Goal: Information Seeking & Learning: Learn about a topic

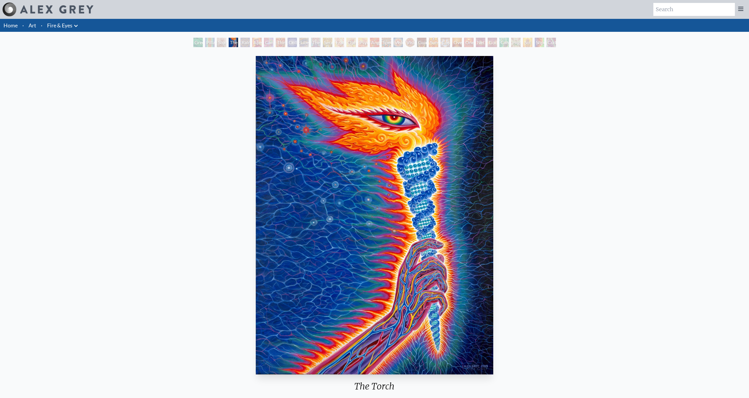
click at [241, 41] on div "Rainbow Eye Ripple" at bounding box center [244, 42] width 9 height 9
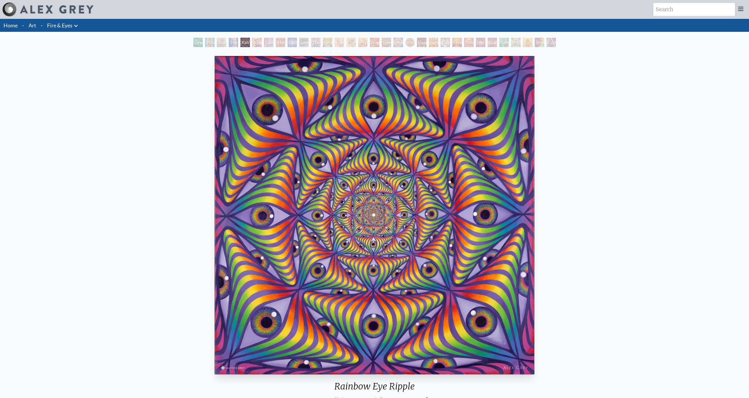
click at [226, 42] on div "Study for the Great Turn" at bounding box center [221, 42] width 9 height 9
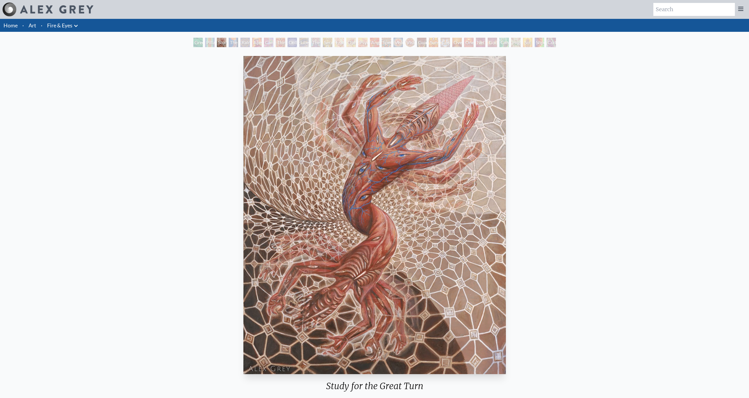
click at [257, 42] on div "Aperture" at bounding box center [256, 42] width 9 height 9
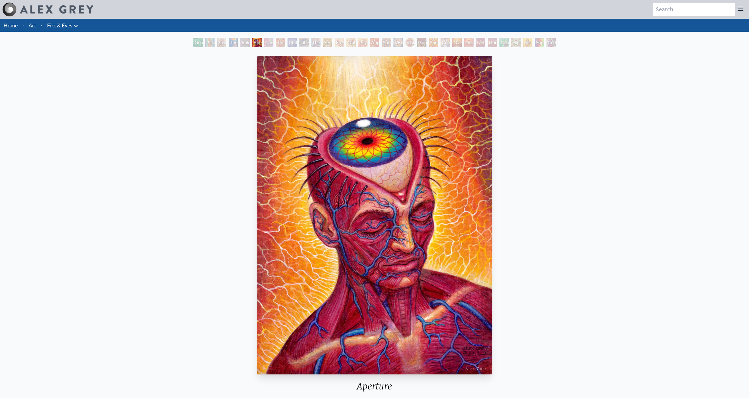
click at [200, 45] on div "Green Hand" at bounding box center [197, 42] width 9 height 9
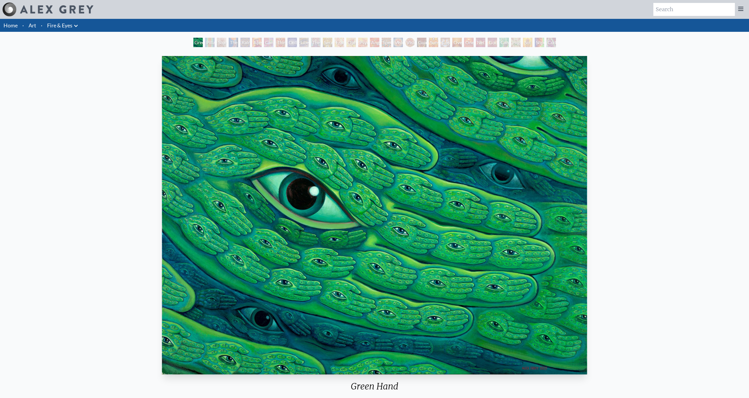
click at [301, 46] on div "Liberation Through Seeing" at bounding box center [303, 42] width 9 height 9
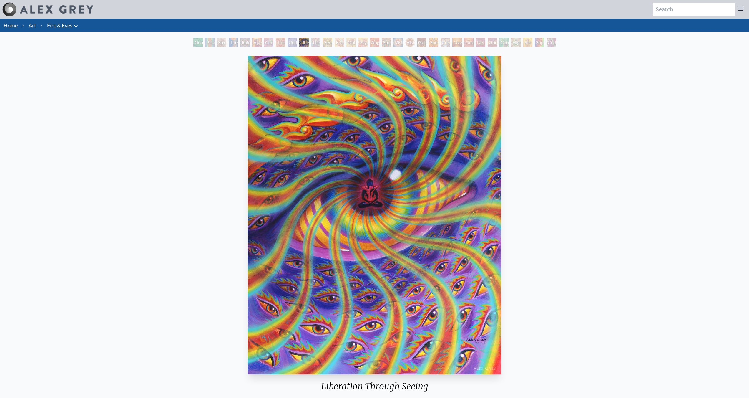
click at [273, 42] on div "Cannabis Sutra" at bounding box center [268, 42] width 9 height 9
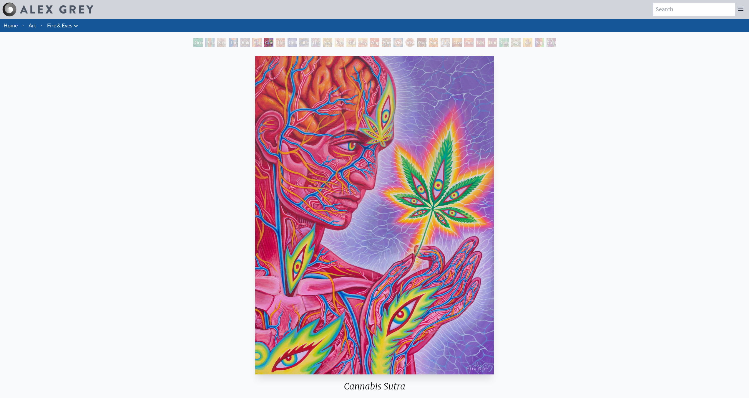
click at [394, 46] on div "Vision Crystal" at bounding box center [398, 42] width 9 height 9
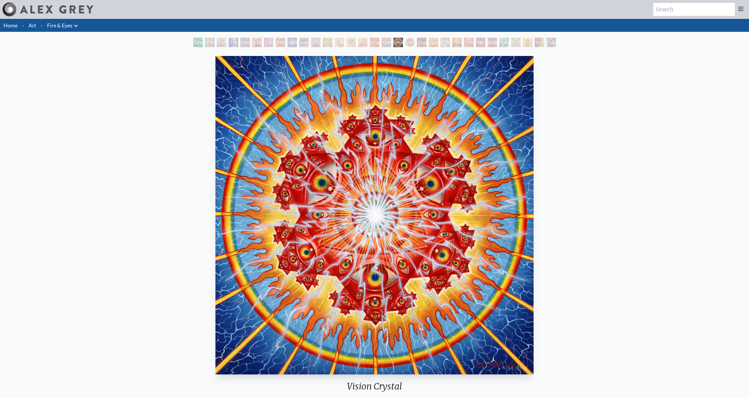
click at [426, 41] on div "Guardian of Infinite Vision" at bounding box center [421, 42] width 9 height 9
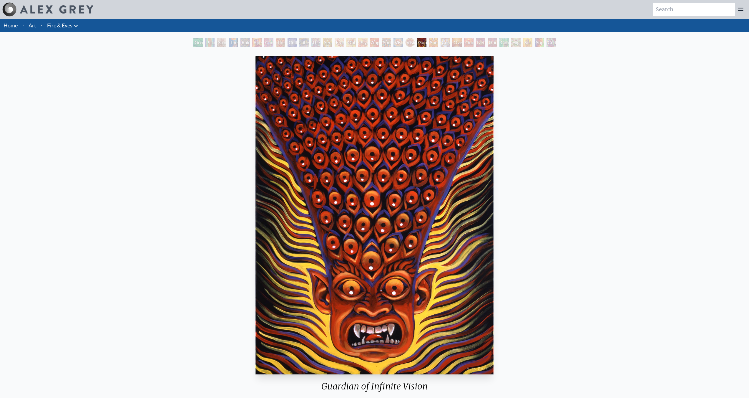
click at [618, 140] on div "Guardian of Infinite Vision 2005, acrylic on linen, 30 x 40 in. Visit the CoSM …" at bounding box center [375, 250] width 740 height 392
drag, startPoint x: 600, startPoint y: 145, endPoint x: 593, endPoint y: 140, distance: 8.2
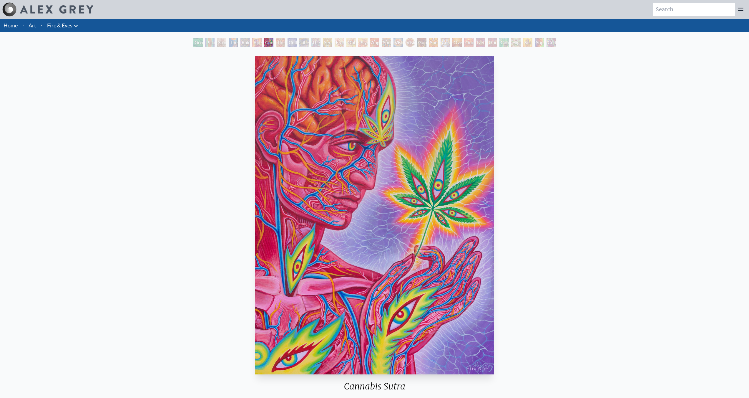
drag, startPoint x: 301, startPoint y: 121, endPoint x: 292, endPoint y: 123, distance: 9.0
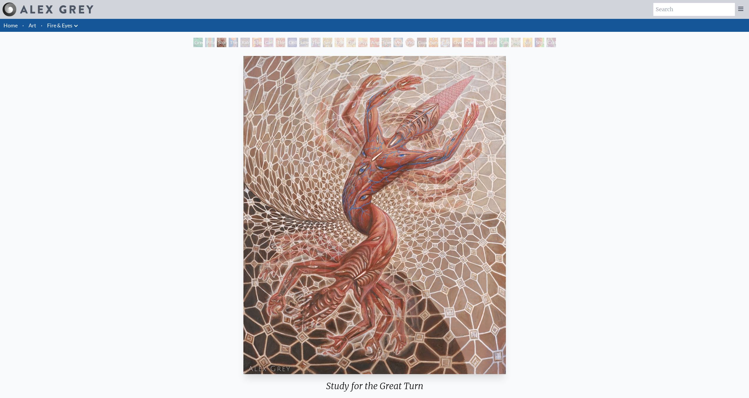
drag, startPoint x: 270, startPoint y: 122, endPoint x: 265, endPoint y: 121, distance: 5.1
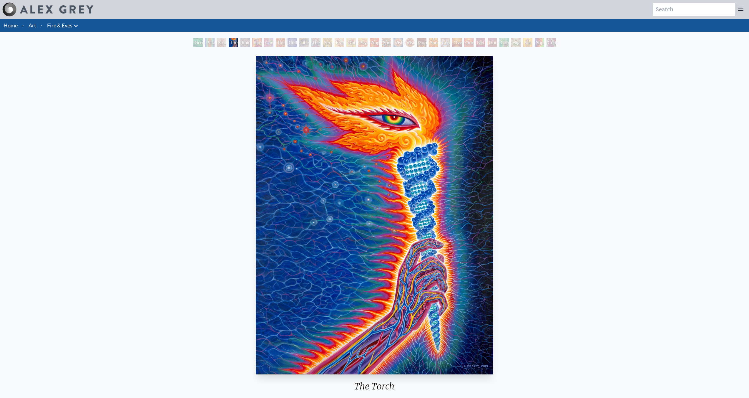
click at [556, 46] on div "Cuddle" at bounding box center [551, 42] width 9 height 9
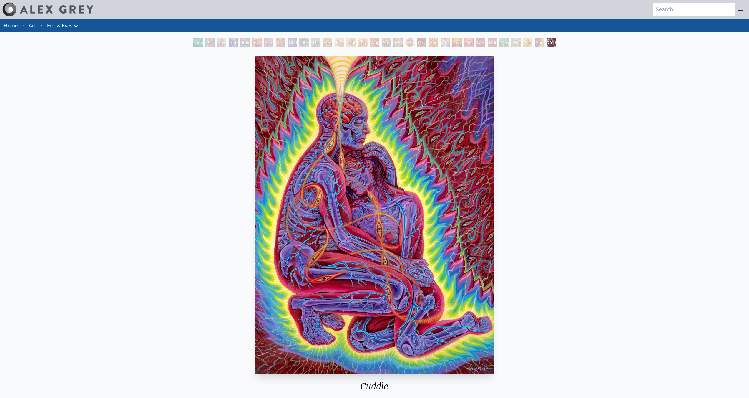
click at [535, 45] on div "Shpongled" at bounding box center [539, 42] width 9 height 9
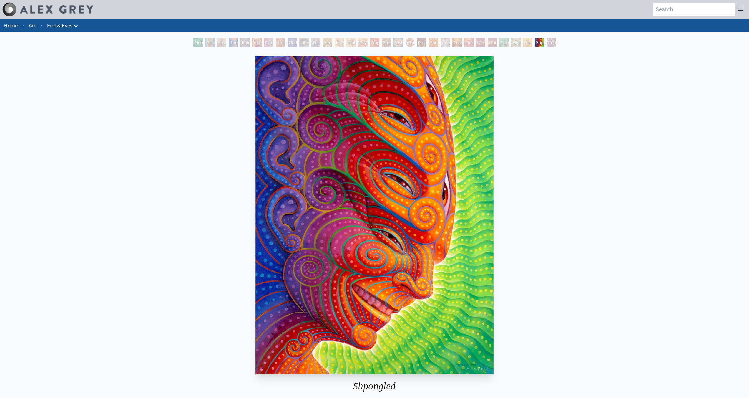
click at [523, 45] on div "Sol Invictus" at bounding box center [527, 42] width 9 height 9
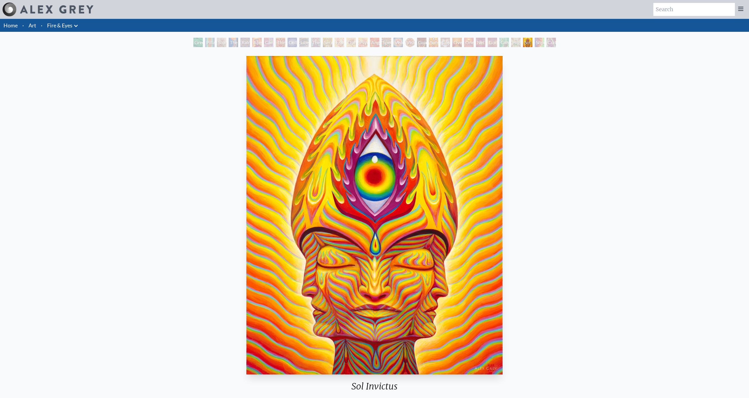
click at [511, 45] on div "Higher Vision" at bounding box center [515, 42] width 9 height 9
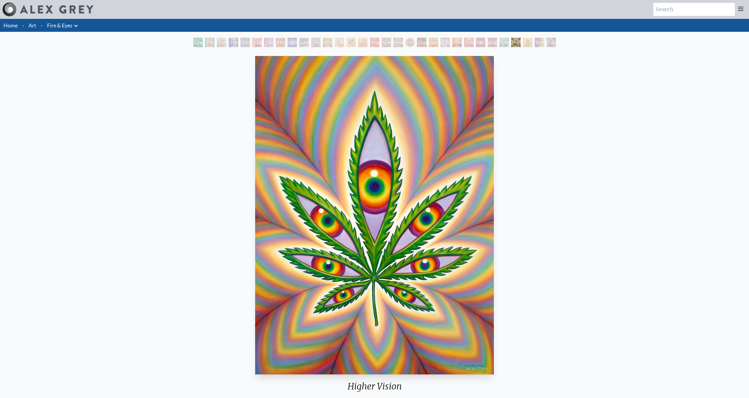
click at [488, 45] on div "Godself" at bounding box center [492, 42] width 9 height 9
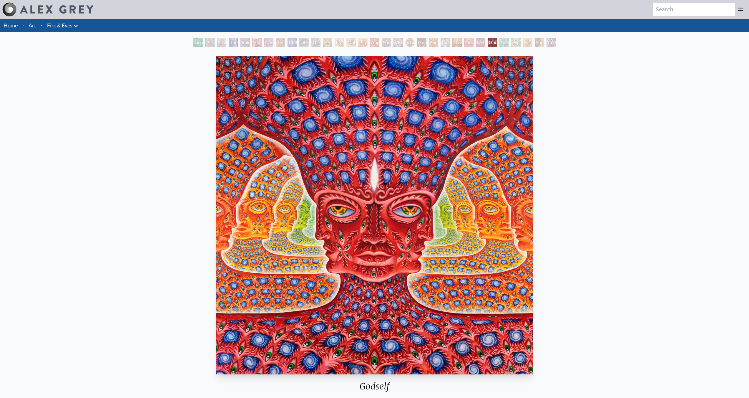
click at [477, 43] on div "Net of Being" at bounding box center [480, 42] width 9 height 9
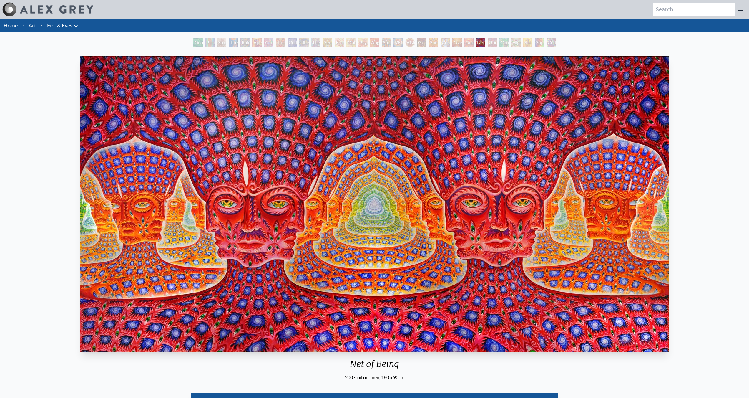
click at [467, 45] on div "One" at bounding box center [468, 42] width 9 height 9
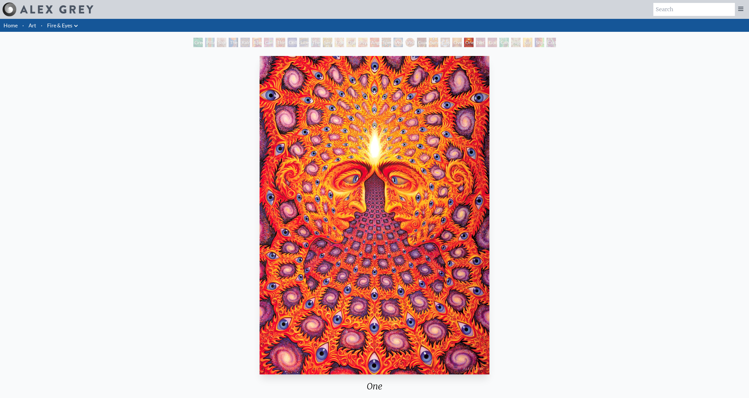
click at [458, 46] on div "Oversoul" at bounding box center [456, 42] width 9 height 9
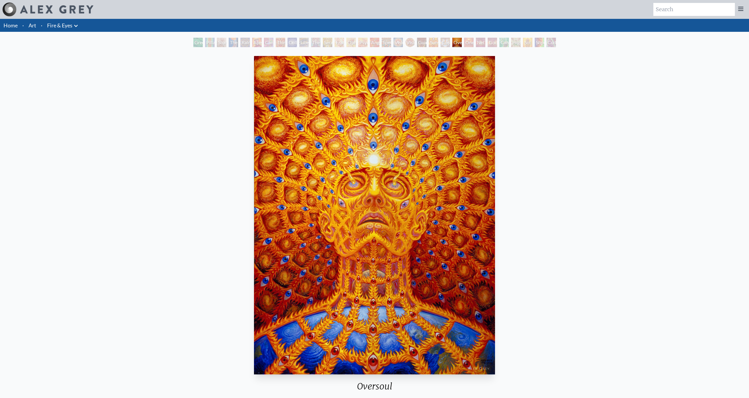
click at [444, 43] on div "Cosmic Elf" at bounding box center [445, 42] width 9 height 9
